Goal: Task Accomplishment & Management: Complete application form

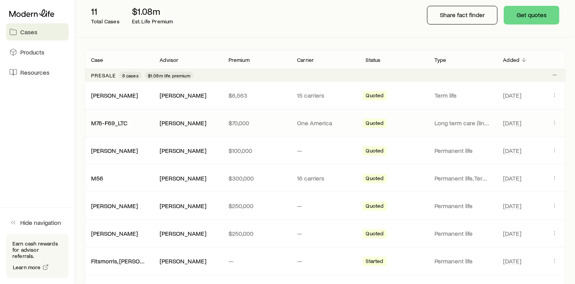
scroll to position [104, 0]
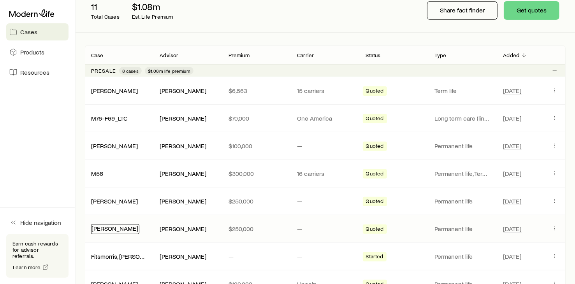
click at [127, 226] on link "[PERSON_NAME]" at bounding box center [114, 228] width 47 height 7
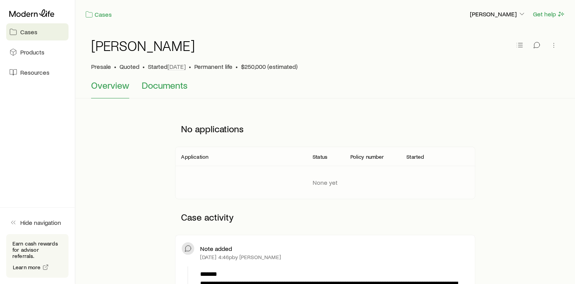
click at [164, 87] on span "Documents" at bounding box center [165, 85] width 46 height 11
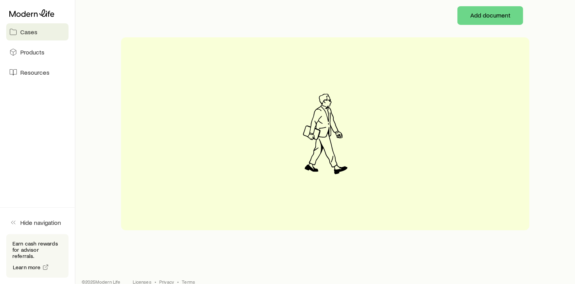
scroll to position [128, 0]
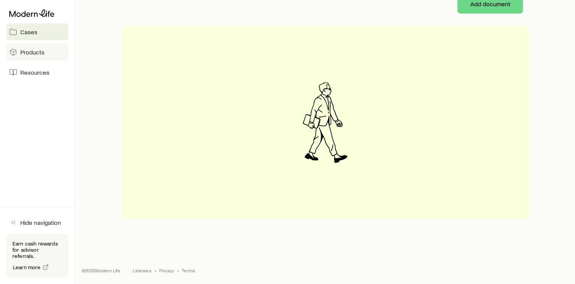
click at [23, 50] on span "Products" at bounding box center [32, 52] width 24 height 8
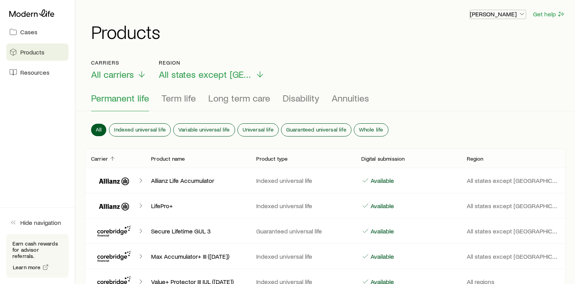
click at [521, 13] on icon "button" at bounding box center [522, 14] width 8 height 8
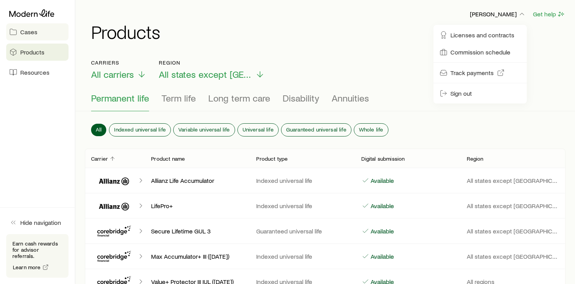
click at [37, 28] on span "Cases" at bounding box center [28, 32] width 17 height 8
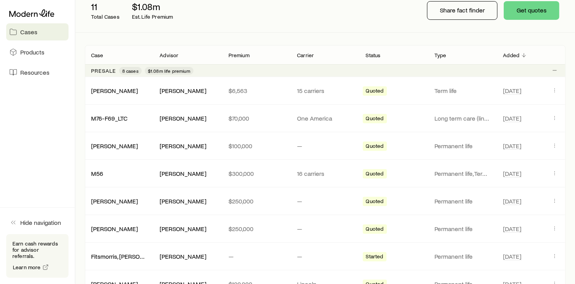
scroll to position [207, 0]
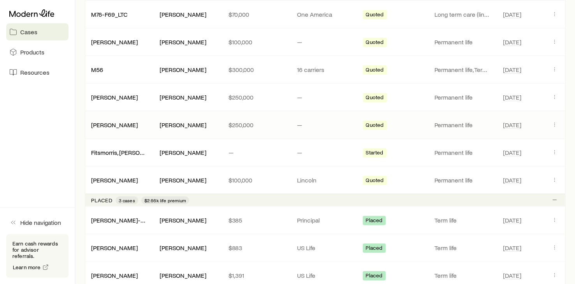
click at [456, 119] on div "[PERSON_NAME], [PERSON_NAME] [PERSON_NAME] $250,000 — Quoted Permanent life [DA…" at bounding box center [325, 124] width 481 height 27
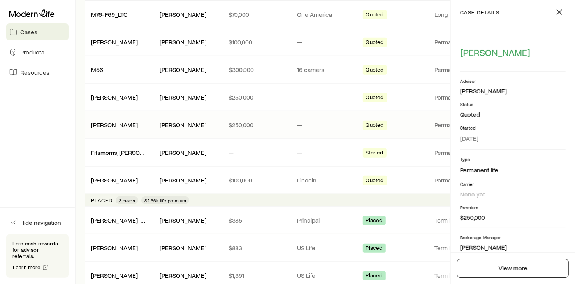
click at [373, 123] on span "Quoted" at bounding box center [375, 126] width 18 height 8
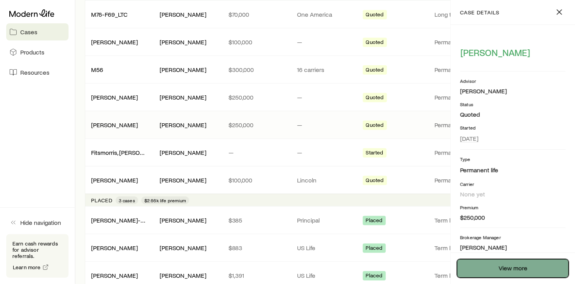
click at [514, 264] on link "View more" at bounding box center [513, 268] width 112 height 19
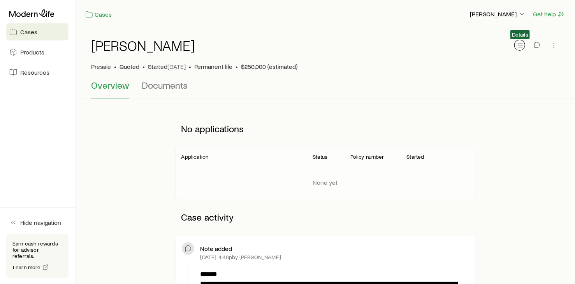
click at [520, 46] on icon "button" at bounding box center [520, 45] width 8 height 8
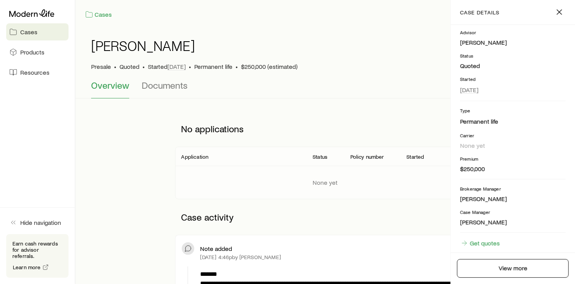
scroll to position [72, 0]
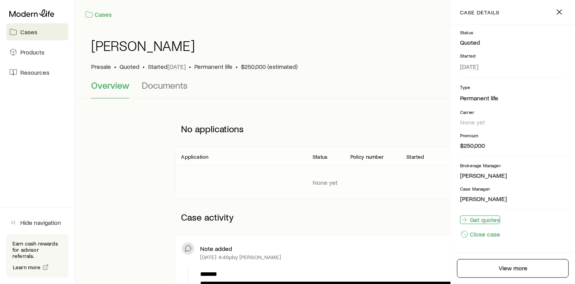
click at [487, 219] on link "Get quotes" at bounding box center [480, 220] width 40 height 9
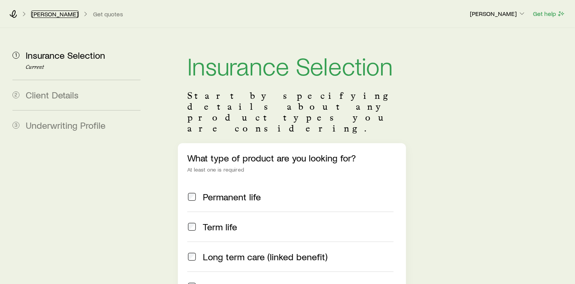
click at [53, 15] on link "[PERSON_NAME]" at bounding box center [54, 14] width 47 height 7
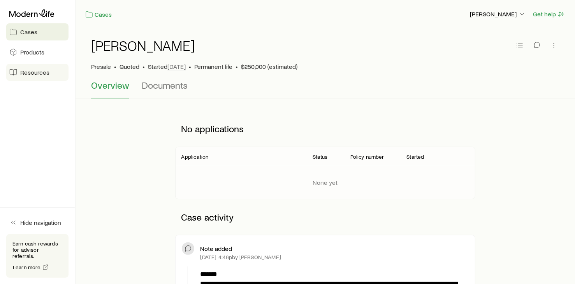
click at [45, 72] on span "Resources" at bounding box center [34, 72] width 29 height 8
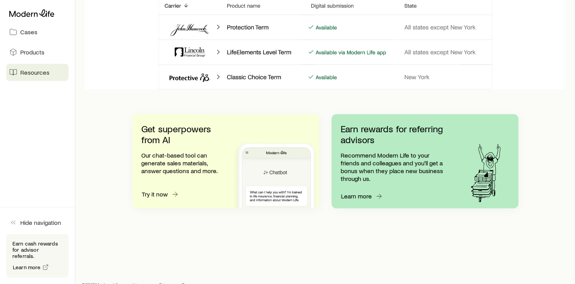
scroll to position [772, 0]
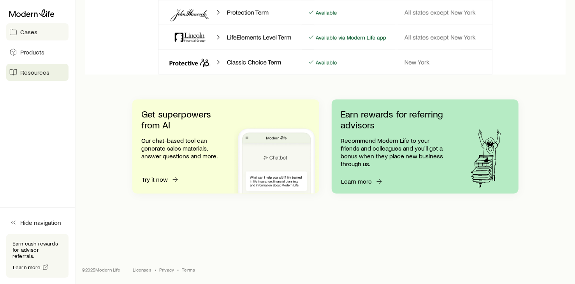
click at [24, 32] on span "Cases" at bounding box center [28, 32] width 17 height 8
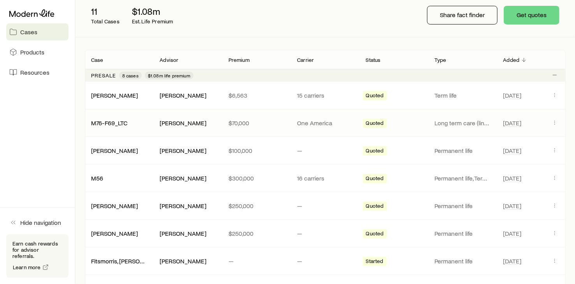
scroll to position [104, 0]
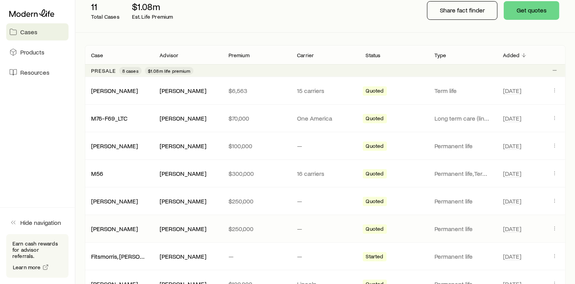
click at [377, 227] on span "Quoted" at bounding box center [375, 230] width 18 height 8
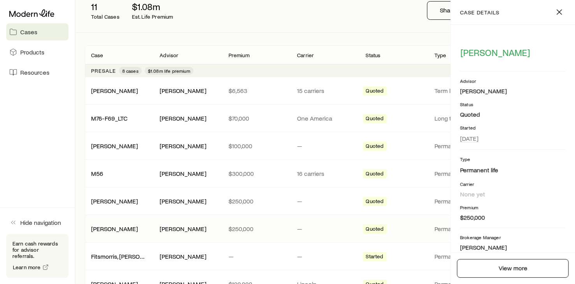
click at [377, 227] on span "Quoted" at bounding box center [375, 230] width 18 height 8
click at [508, 269] on link "View more" at bounding box center [513, 268] width 112 height 19
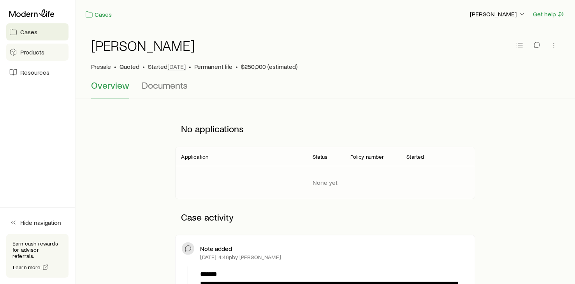
click at [32, 49] on span "Products" at bounding box center [32, 52] width 24 height 8
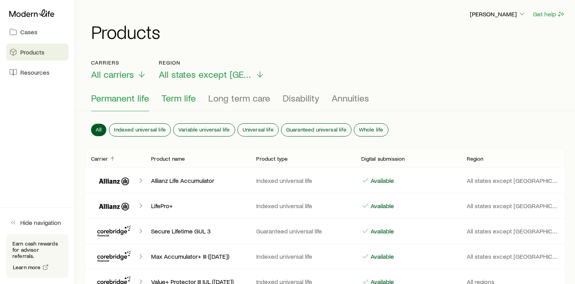
click at [177, 97] on span "Term life" at bounding box center [179, 98] width 34 height 11
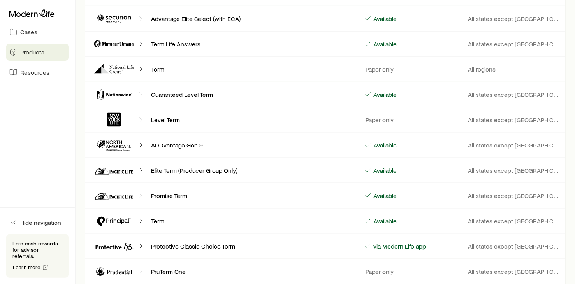
scroll to position [623, 0]
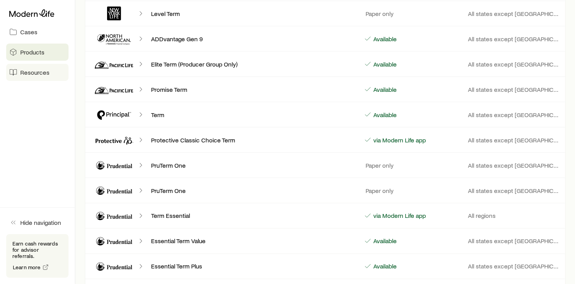
click at [26, 73] on span "Resources" at bounding box center [34, 72] width 29 height 8
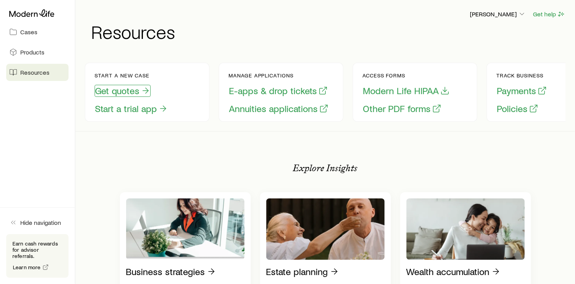
click at [132, 90] on button "Get quotes" at bounding box center [123, 91] width 56 height 12
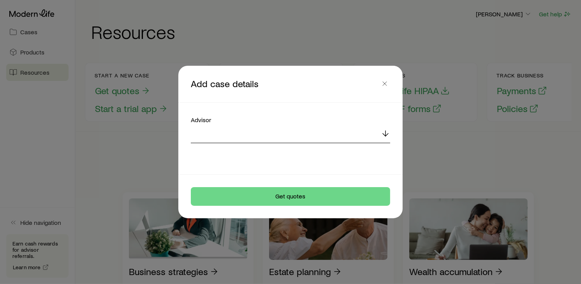
click at [388, 133] on icon at bounding box center [385, 133] width 9 height 9
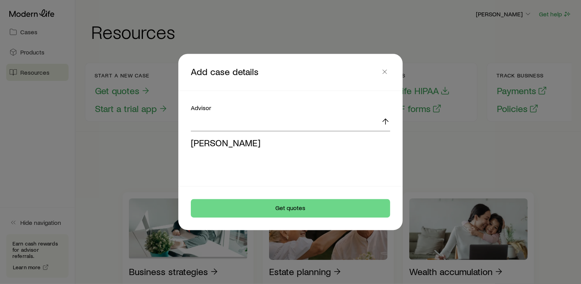
click at [226, 140] on span "[PERSON_NAME]" at bounding box center [226, 142] width 70 height 11
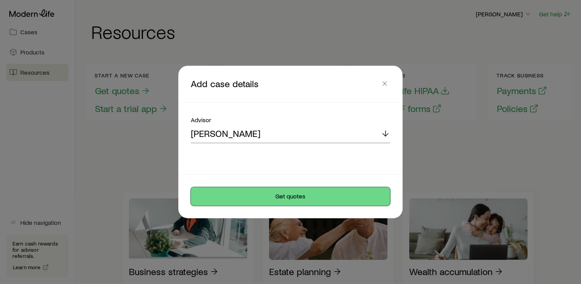
click at [279, 199] on button "Get quotes" at bounding box center [290, 196] width 199 height 19
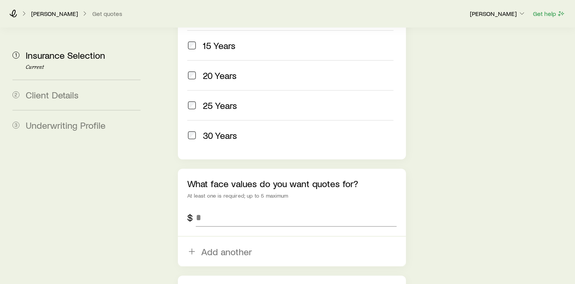
scroll to position [415, 0]
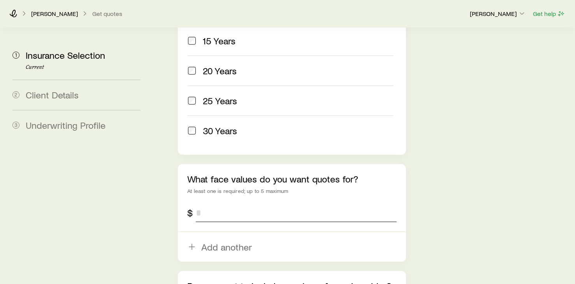
click at [277, 204] on input "tel" at bounding box center [296, 213] width 201 height 19
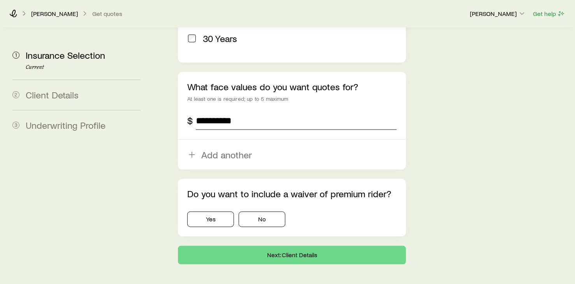
scroll to position [518, 0]
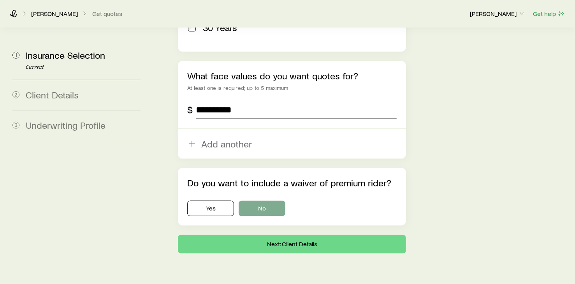
type input "**********"
click at [254, 201] on button "No" at bounding box center [262, 209] width 47 height 16
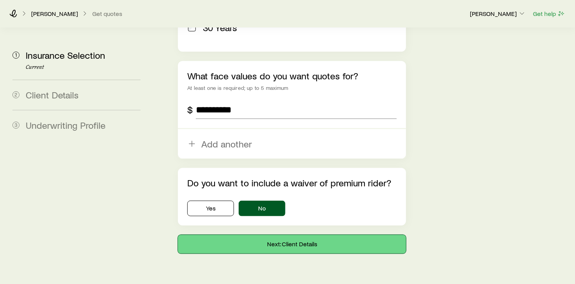
click at [299, 235] on button "Next: Client Details" at bounding box center [292, 244] width 228 height 19
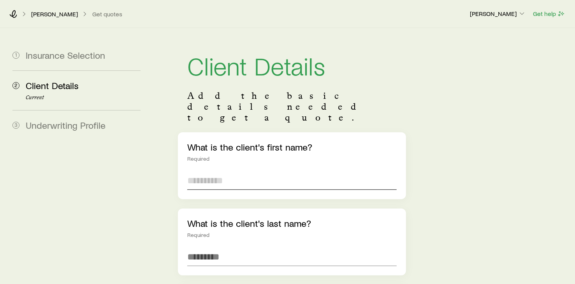
click at [236, 171] on input "text" at bounding box center [291, 180] width 209 height 19
type input "*********"
click at [215, 248] on input "text" at bounding box center [291, 257] width 209 height 19
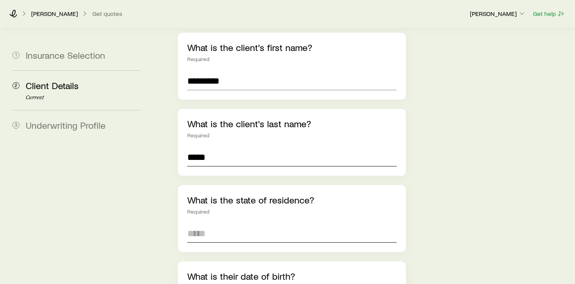
scroll to position [104, 0]
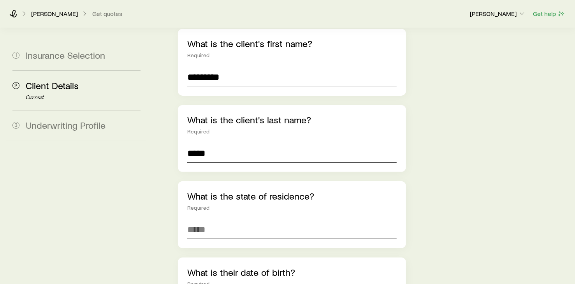
type input "*****"
click at [270, 190] on div "What is the state of residence? Required" at bounding box center [292, 214] width 228 height 67
click at [255, 220] on input at bounding box center [291, 229] width 209 height 19
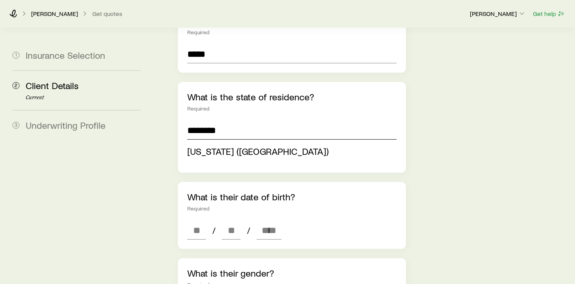
scroll to position [207, 0]
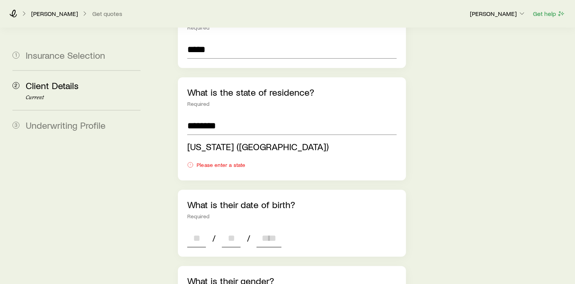
type input "**********"
drag, startPoint x: 263, startPoint y: 214, endPoint x: 277, endPoint y: 219, distance: 15.1
click at [263, 215] on div "**********" at bounding box center [292, 266] width 228 height 683
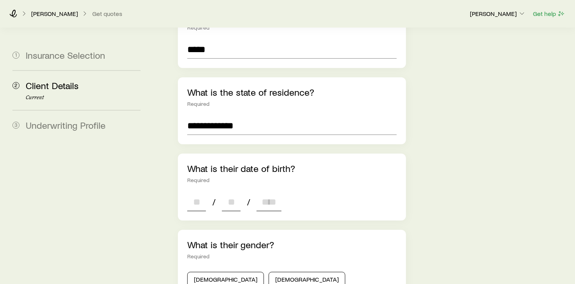
click at [265, 193] on input at bounding box center [268, 202] width 25 height 19
type input "****"
drag, startPoint x: 202, startPoint y: 176, endPoint x: 206, endPoint y: 177, distance: 4.7
click at [202, 193] on input at bounding box center [196, 202] width 19 height 19
type input "**"
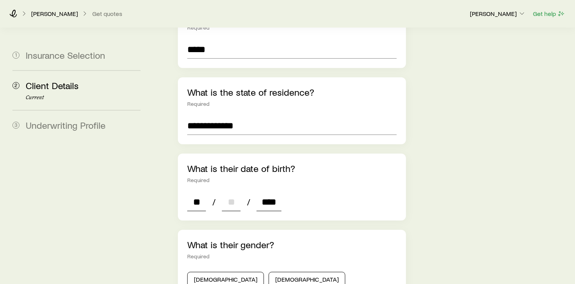
drag, startPoint x: 231, startPoint y: 181, endPoint x: 288, endPoint y: 193, distance: 58.1
click at [237, 193] on div at bounding box center [231, 202] width 19 height 19
type input "*"
type input "**"
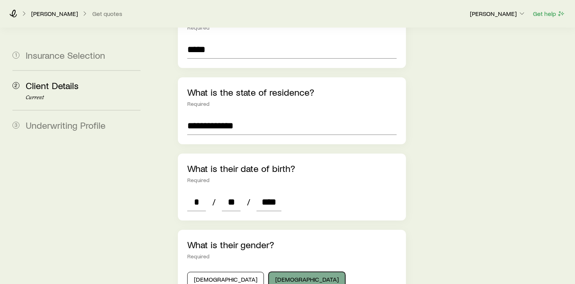
click at [269, 272] on button "[DEMOGRAPHIC_DATA]" at bounding box center [307, 280] width 77 height 16
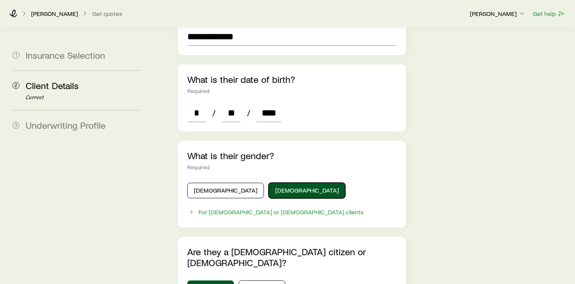
scroll to position [311, 0]
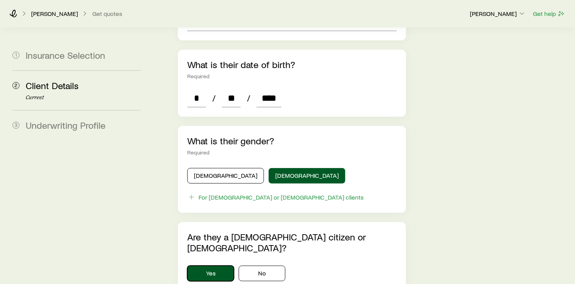
click at [220, 266] on button "Yes" at bounding box center [210, 274] width 47 height 16
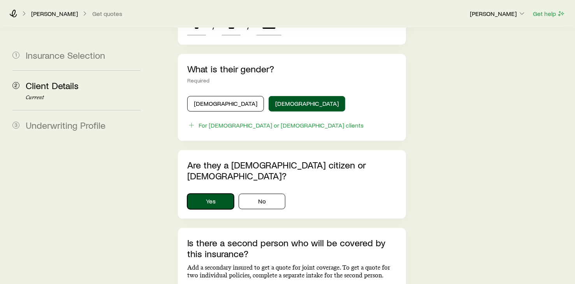
scroll to position [415, 0]
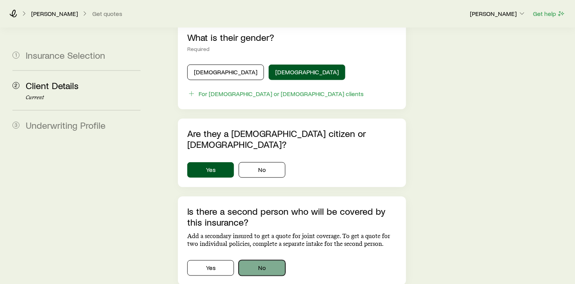
click at [276, 260] on button "No" at bounding box center [262, 268] width 47 height 16
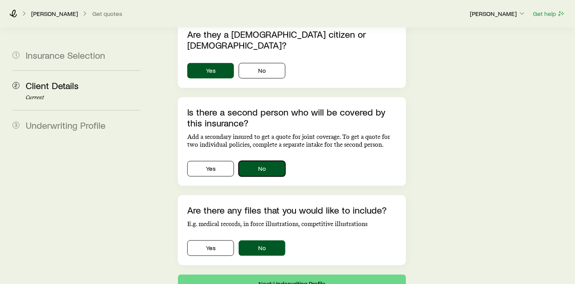
scroll to position [519, 0]
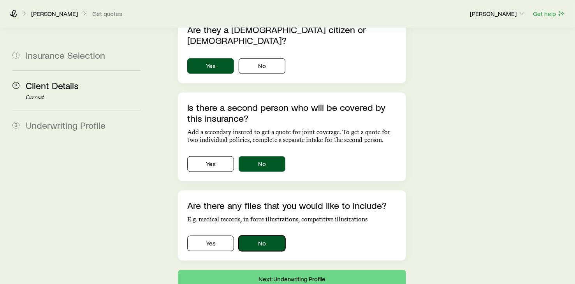
drag, startPoint x: 263, startPoint y: 215, endPoint x: 276, endPoint y: 217, distance: 13.7
click at [263, 236] on button "No" at bounding box center [262, 244] width 47 height 16
click at [271, 236] on button "No" at bounding box center [262, 244] width 47 height 16
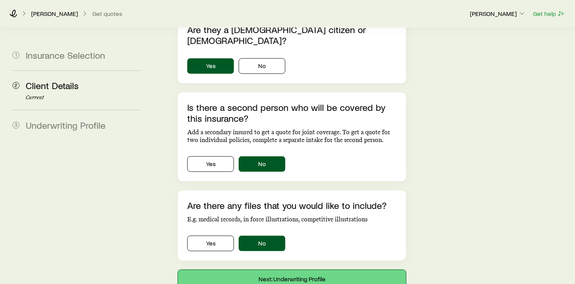
click at [280, 270] on button "Next: Underwriting Profile" at bounding box center [292, 279] width 228 height 19
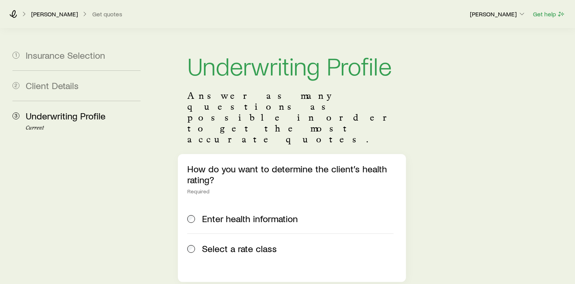
scroll to position [104, 0]
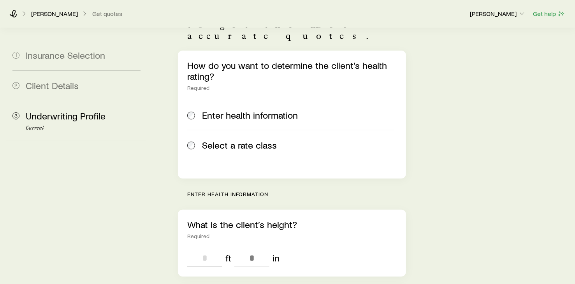
drag, startPoint x: 209, startPoint y: 227, endPoint x: 225, endPoint y: 228, distance: 16.0
click at [211, 249] on input "tel" at bounding box center [204, 258] width 35 height 19
type input "*"
click at [257, 249] on input "tel" at bounding box center [251, 258] width 35 height 19
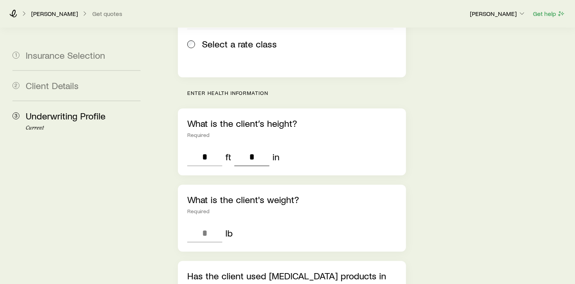
scroll to position [207, 0]
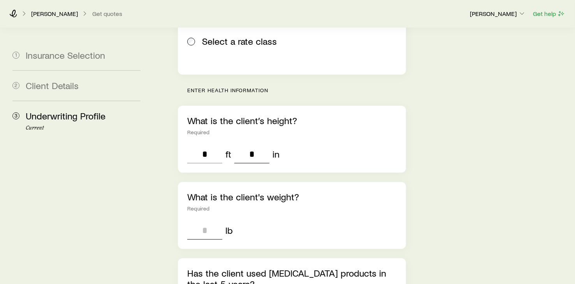
type input "*"
click at [209, 221] on input "tel" at bounding box center [204, 230] width 35 height 19
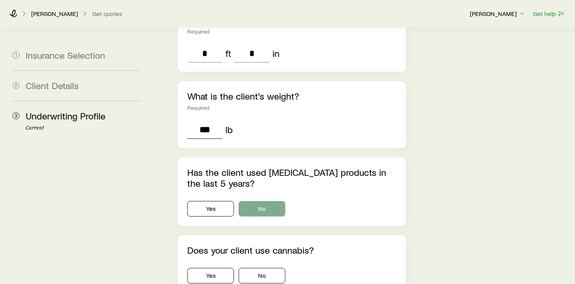
scroll to position [311, 0]
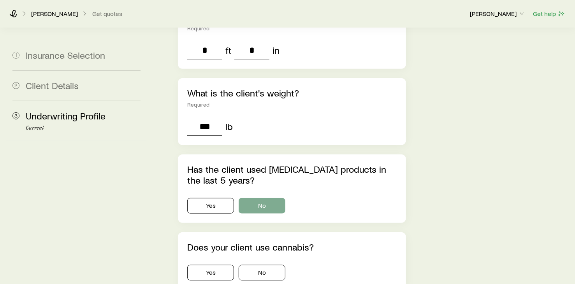
type input "***"
click at [263, 198] on button "No" at bounding box center [262, 206] width 47 height 16
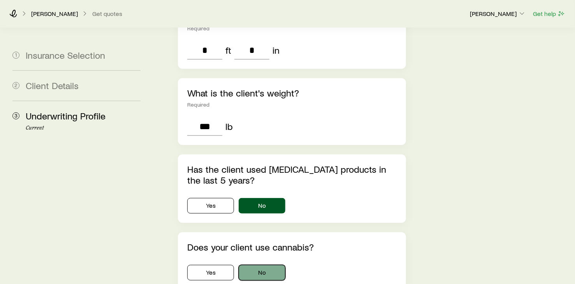
click at [270, 265] on button "No" at bounding box center [262, 273] width 47 height 16
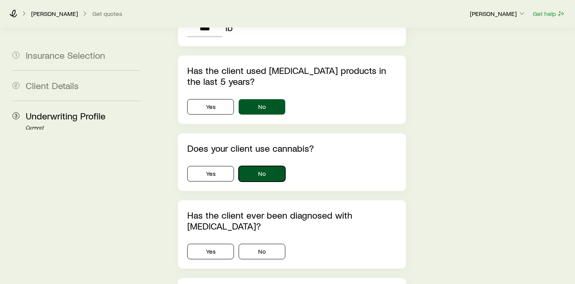
scroll to position [415, 0]
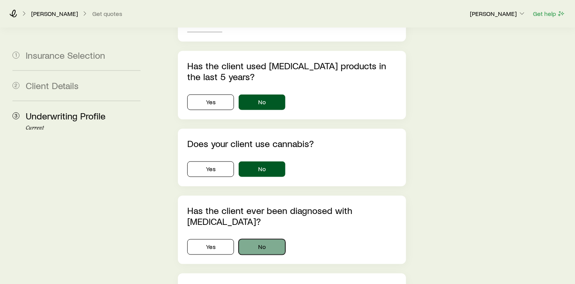
drag, startPoint x: 263, startPoint y: 215, endPoint x: 267, endPoint y: 215, distance: 4.3
click at [263, 239] on button "No" at bounding box center [262, 247] width 47 height 16
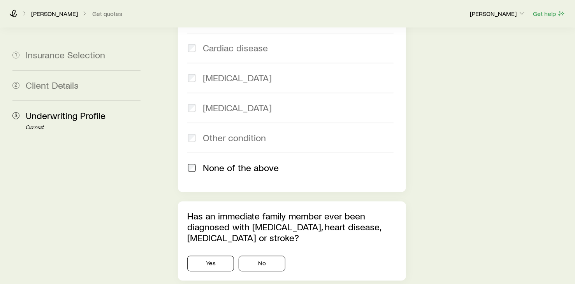
scroll to position [830, 0]
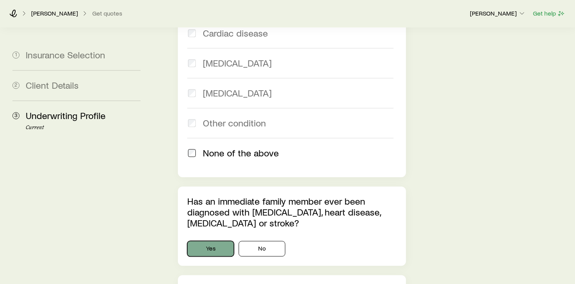
click at [203, 241] on button "Yes" at bounding box center [210, 249] width 47 height 16
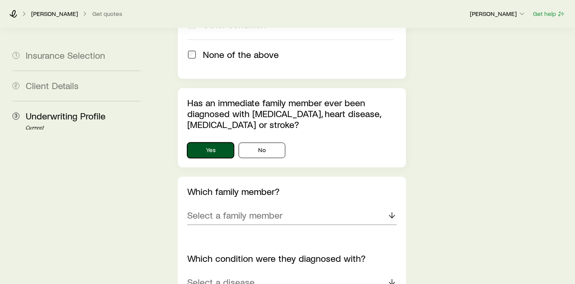
scroll to position [934, 0]
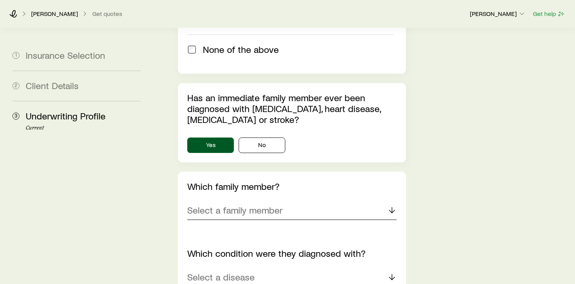
click at [325, 201] on div "Select a family member" at bounding box center [291, 210] width 209 height 19
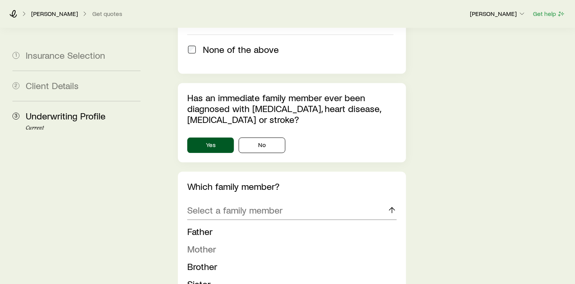
click at [216, 241] on li "Mother" at bounding box center [289, 250] width 205 height 18
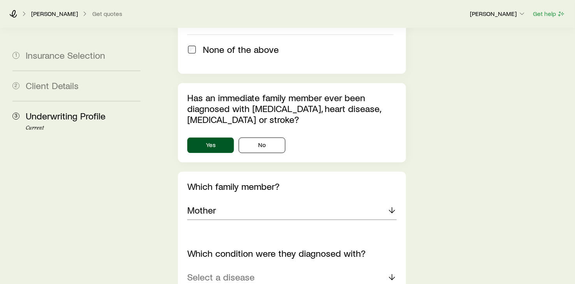
click at [297, 268] on div "Select a disease" at bounding box center [291, 277] width 209 height 19
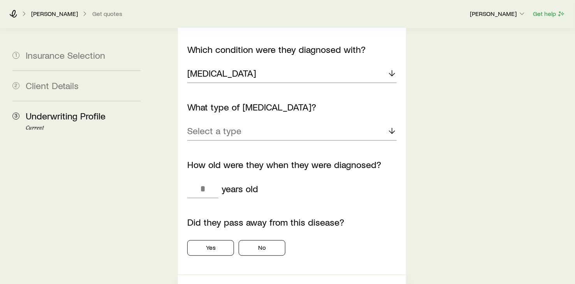
scroll to position [1141, 0]
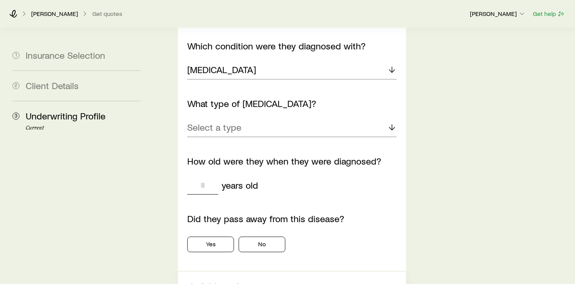
click at [205, 176] on input "tel" at bounding box center [202, 185] width 31 height 19
type input "**"
click at [254, 237] on button "No" at bounding box center [262, 245] width 47 height 16
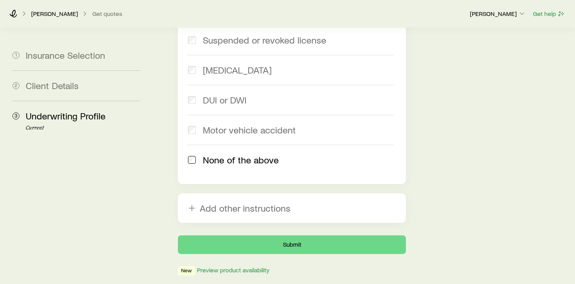
scroll to position [1528, 0]
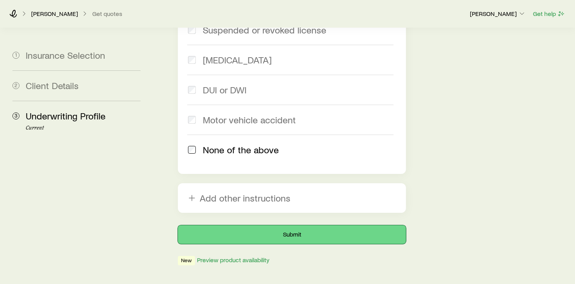
click at [293, 225] on button "Submit" at bounding box center [292, 234] width 228 height 19
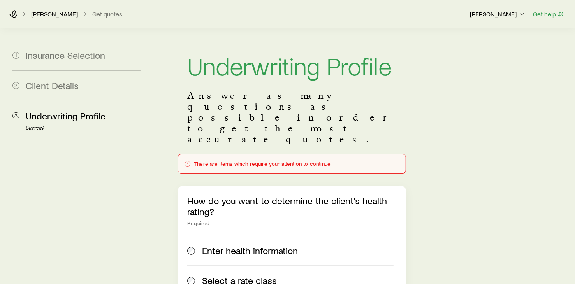
scroll to position [104, 0]
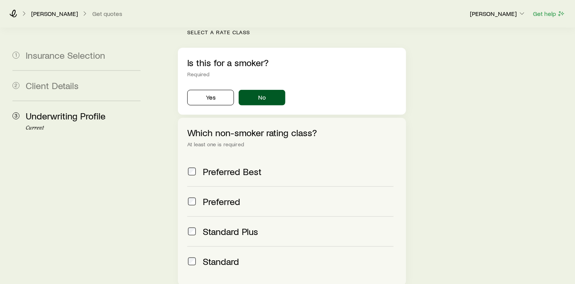
scroll to position [311, 0]
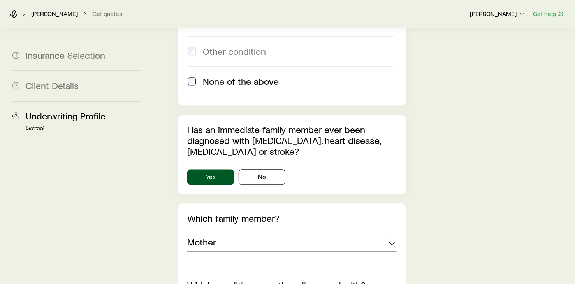
scroll to position [1038, 0]
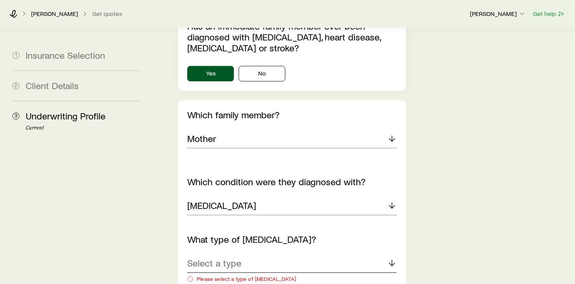
click at [394, 258] on icon at bounding box center [391, 262] width 9 height 9
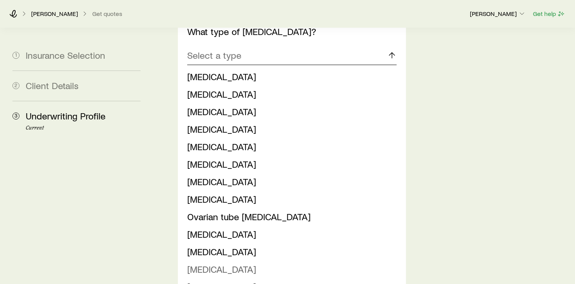
scroll to position [1349, 0]
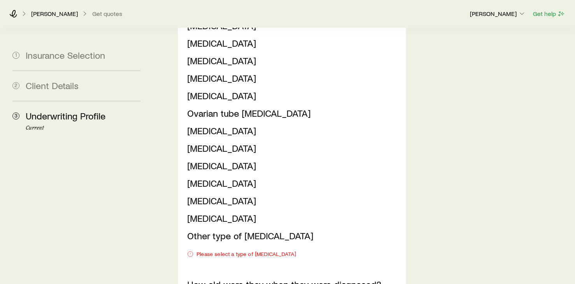
click at [190, 251] on icon at bounding box center [190, 254] width 6 height 6
click at [201, 217] on div "Select a type [MEDICAL_DATA] [MEDICAL_DATA] [MEDICAL_DATA] [MEDICAL_DATA] Colon…" at bounding box center [291, 102] width 209 height 318
click at [211, 251] on div "Please select a type of [MEDICAL_DATA]" at bounding box center [291, 254] width 209 height 6
click at [293, 227] on li "Other type of [MEDICAL_DATA]" at bounding box center [289, 236] width 205 height 18
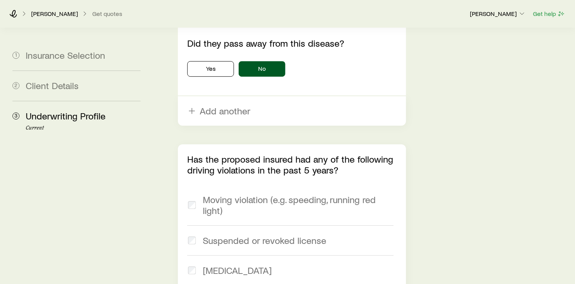
scroll to position [1141, 0]
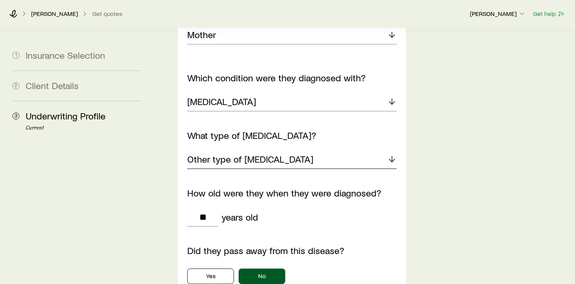
click at [393, 155] on icon at bounding box center [391, 159] width 9 height 9
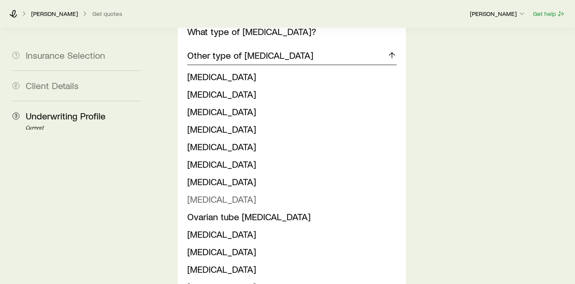
scroll to position [1349, 0]
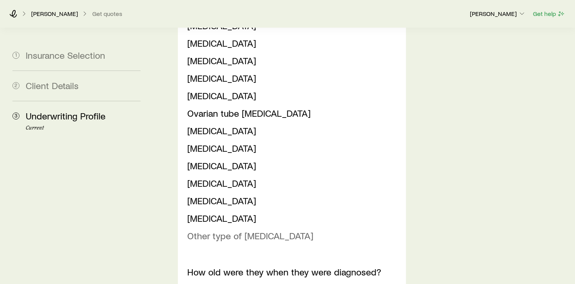
click at [203, 230] on span "Other type of [MEDICAL_DATA]" at bounding box center [250, 235] width 126 height 11
